Goal: Information Seeking & Learning: Learn about a topic

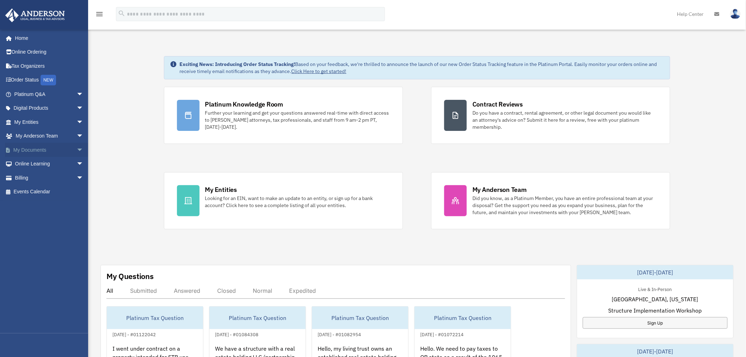
click at [77, 151] on span "arrow_drop_down" at bounding box center [84, 150] width 14 height 14
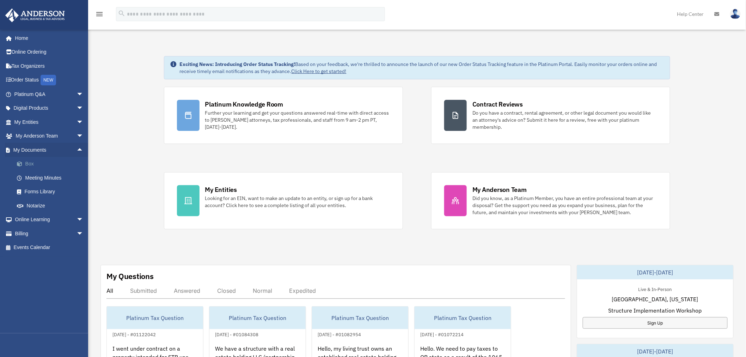
click at [36, 165] on link "Box" at bounding box center [52, 164] width 84 height 14
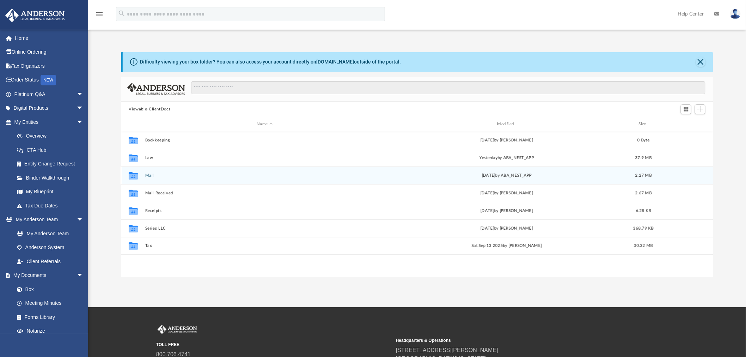
scroll to position [154, 586]
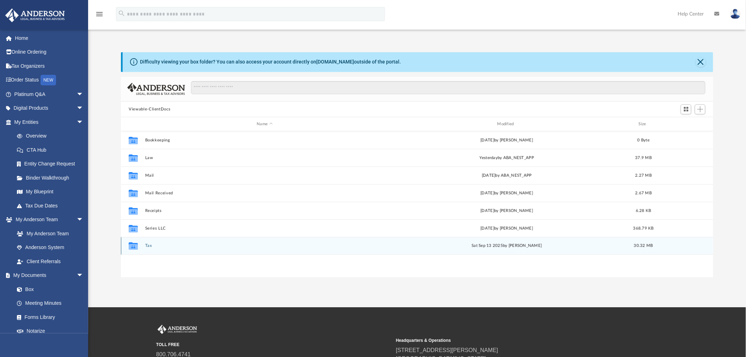
click at [147, 246] on button "Tax" at bounding box center [264, 246] width 239 height 5
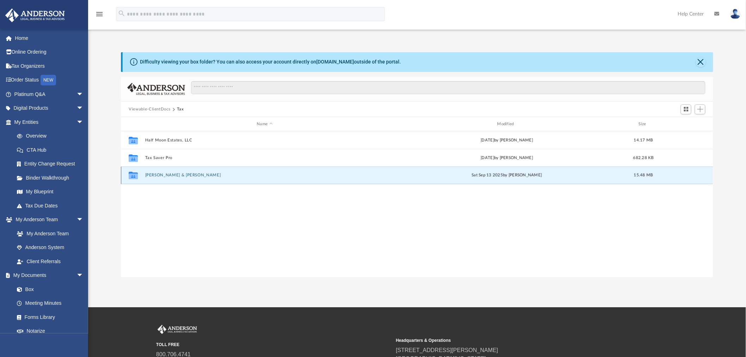
click at [181, 175] on button "Vallin, Carlos & Evelyn" at bounding box center [264, 175] width 239 height 5
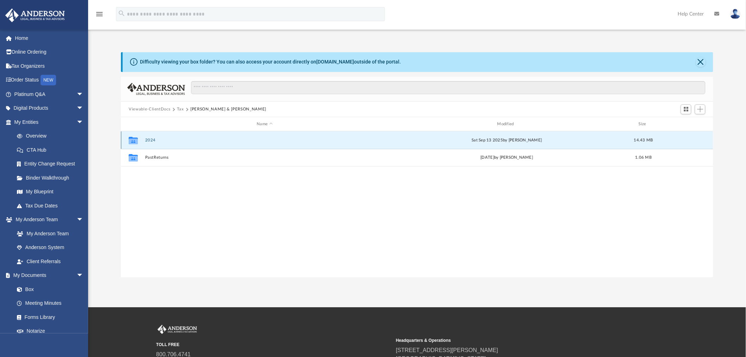
click at [148, 139] on button "2024" at bounding box center [264, 140] width 239 height 5
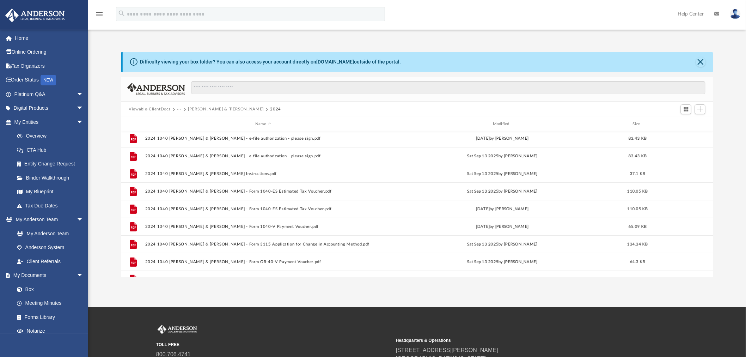
scroll to position [30, 0]
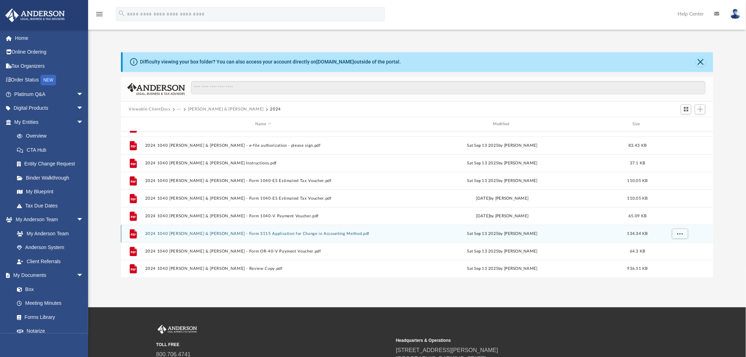
click at [298, 231] on button "2024 1040 Vallin, Carlos & Evelyn - Form 3115 Application for Change in Account…" at bounding box center [263, 233] width 236 height 5
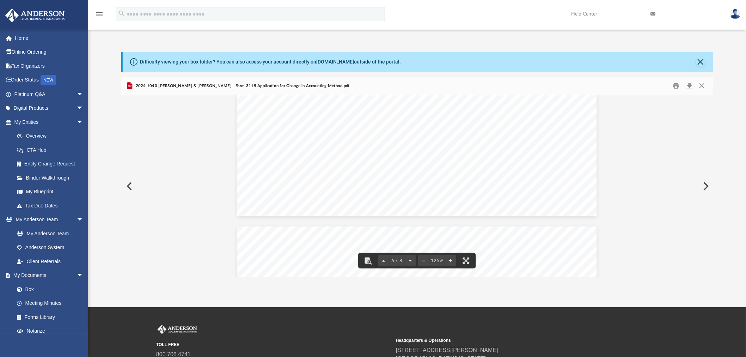
scroll to position [2351, 0]
click at [707, 86] on button "Close" at bounding box center [702, 85] width 13 height 11
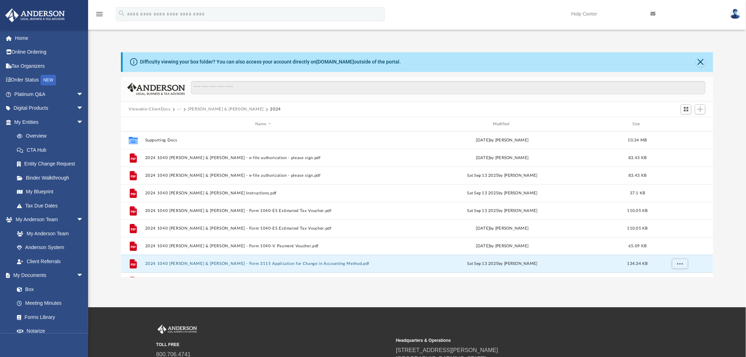
scroll to position [30, 0]
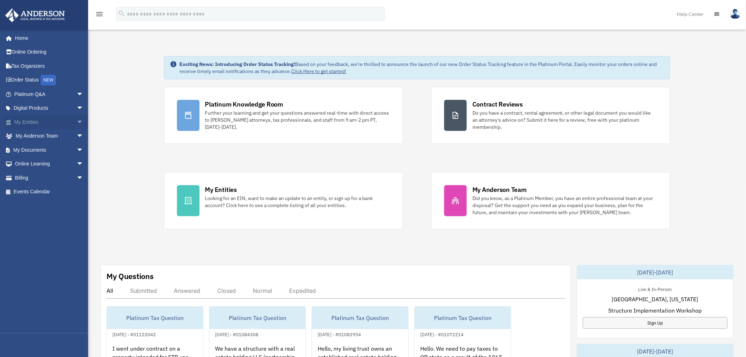
click at [77, 116] on span "arrow_drop_down" at bounding box center [84, 122] width 14 height 14
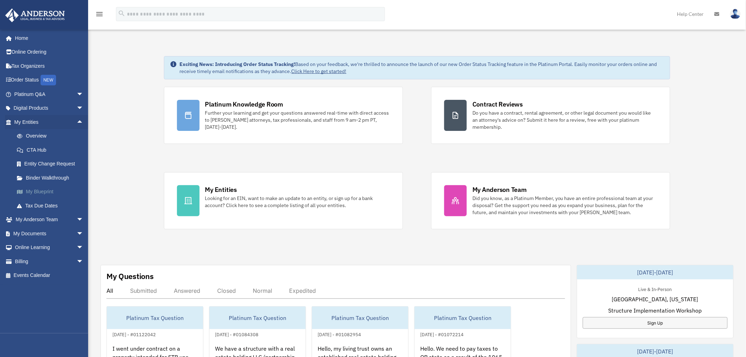
click at [48, 193] on link "My Blueprint" at bounding box center [52, 192] width 84 height 14
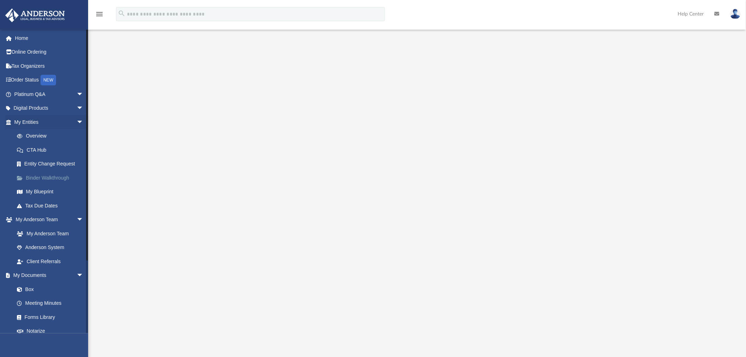
click at [59, 177] on link "Binder Walkthrough" at bounding box center [52, 178] width 84 height 14
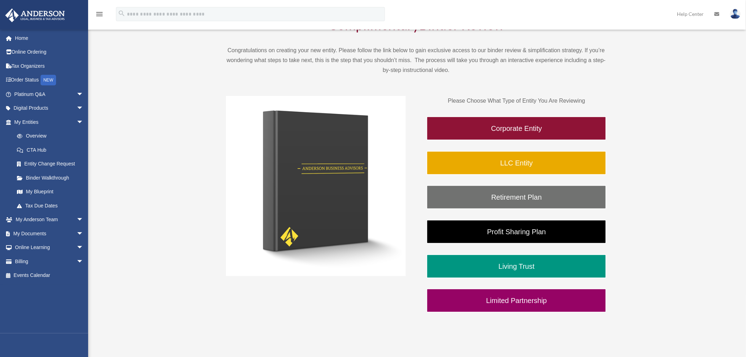
scroll to position [78, 0]
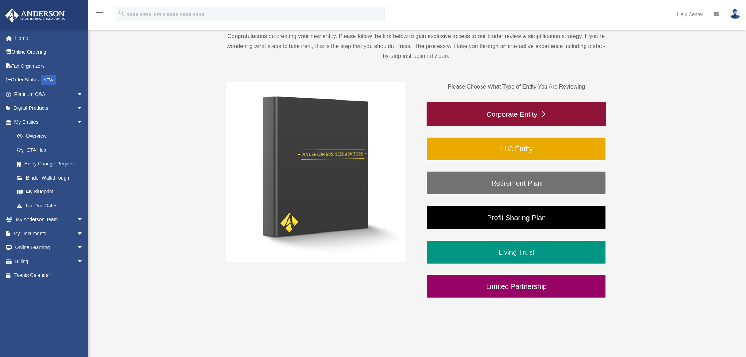
click at [531, 108] on link "Corporate Entity" at bounding box center [517, 114] width 180 height 24
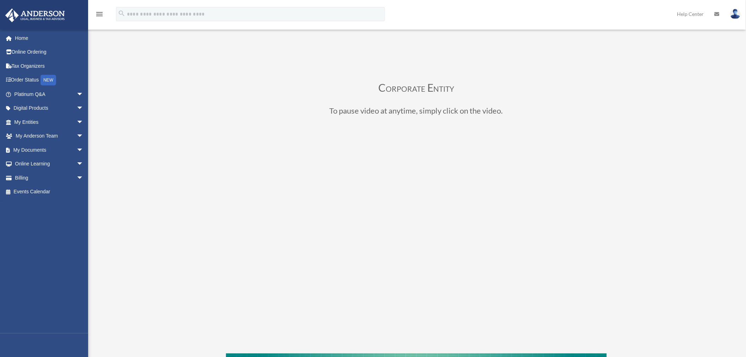
scroll to position [78, 0]
